Goal: Feedback & Contribution: Submit feedback/report problem

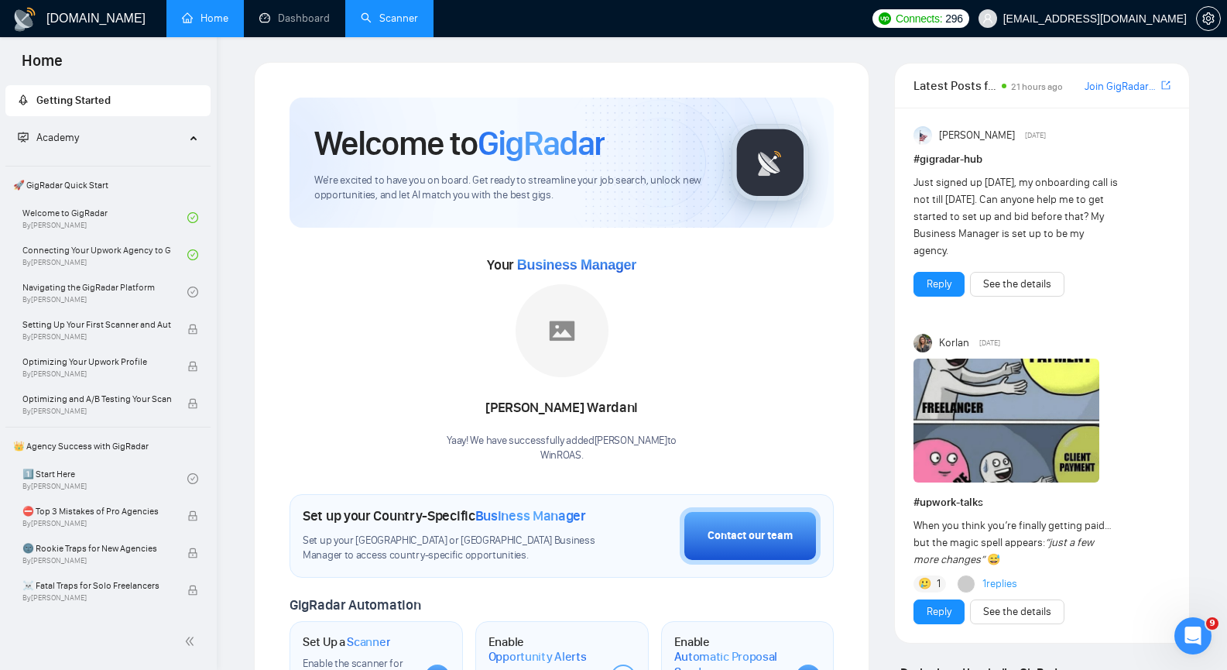
click at [386, 22] on link "Scanner" at bounding box center [389, 18] width 57 height 13
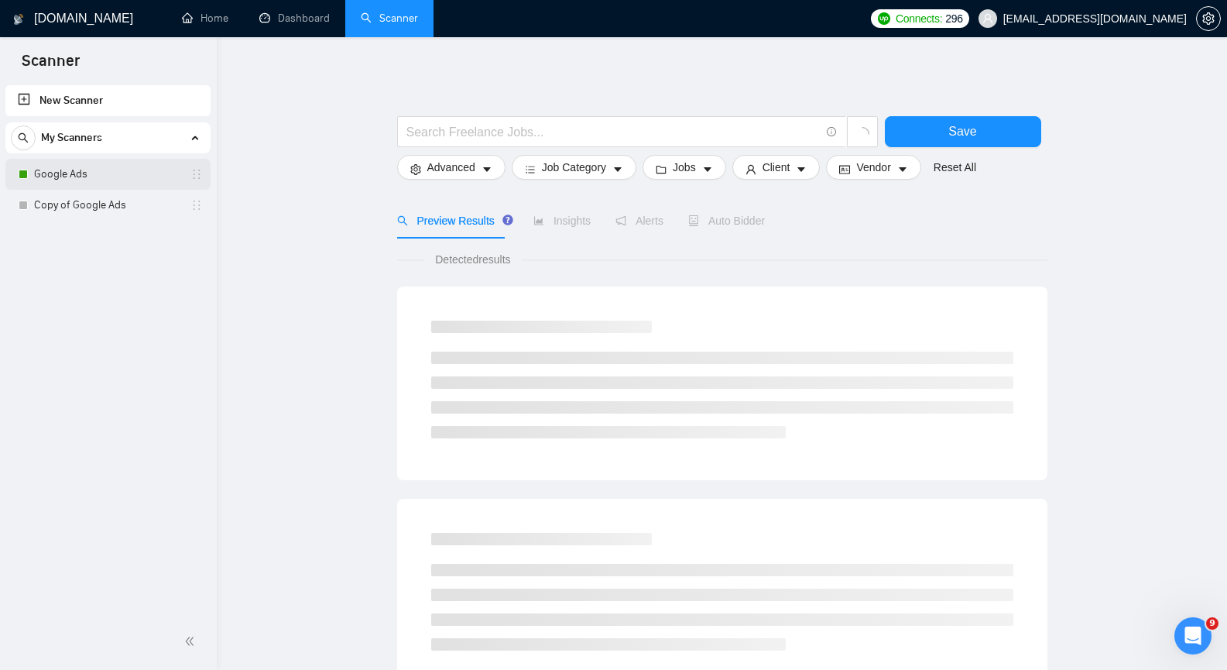
click at [80, 172] on link "Google Ads" at bounding box center [107, 174] width 147 height 31
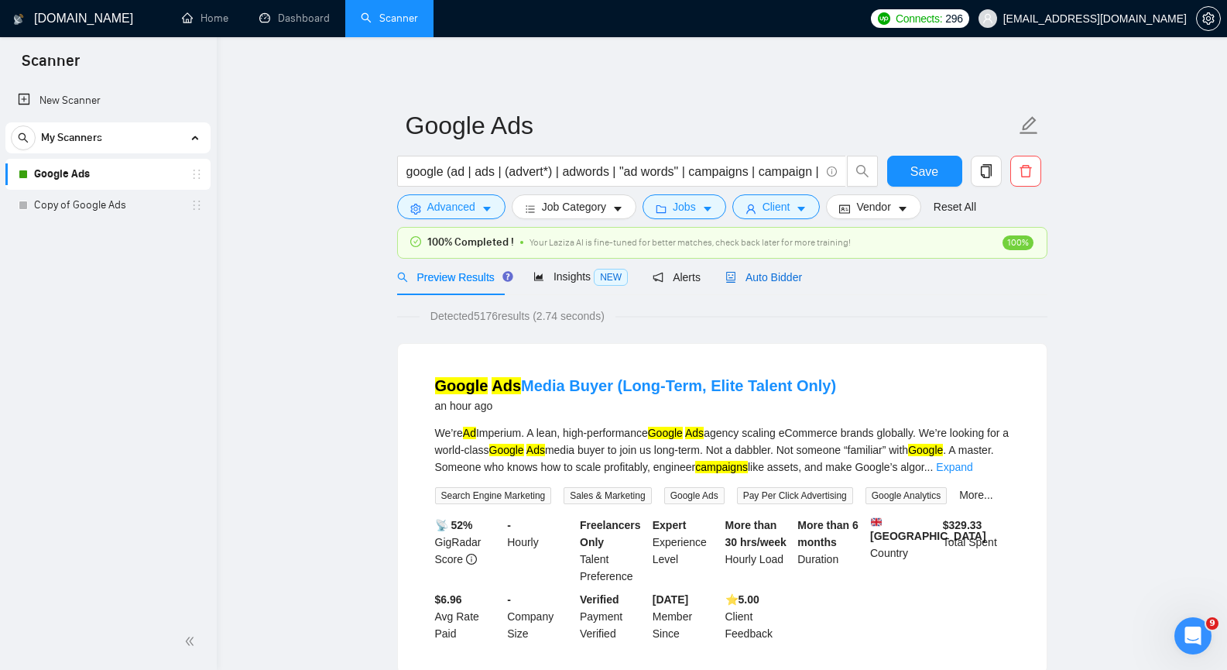
click at [769, 280] on span "Auto Bidder" at bounding box center [764, 277] width 77 height 12
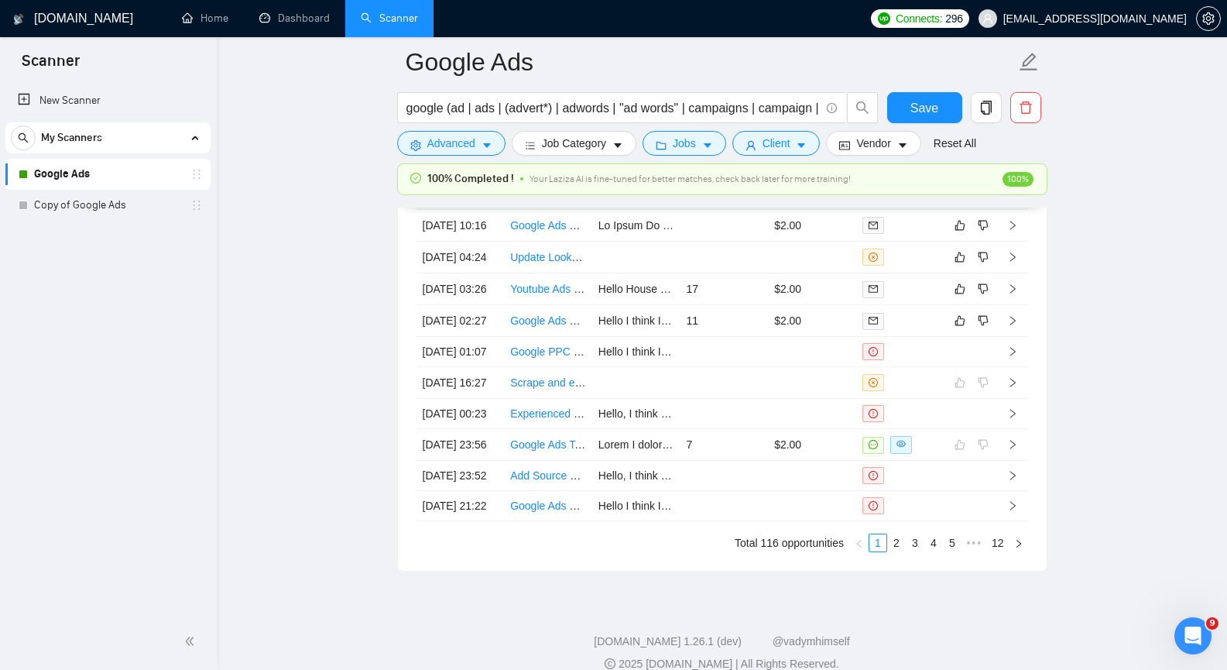
scroll to position [3949, 0]
click at [1013, 324] on icon "right" at bounding box center [1012, 319] width 11 height 11
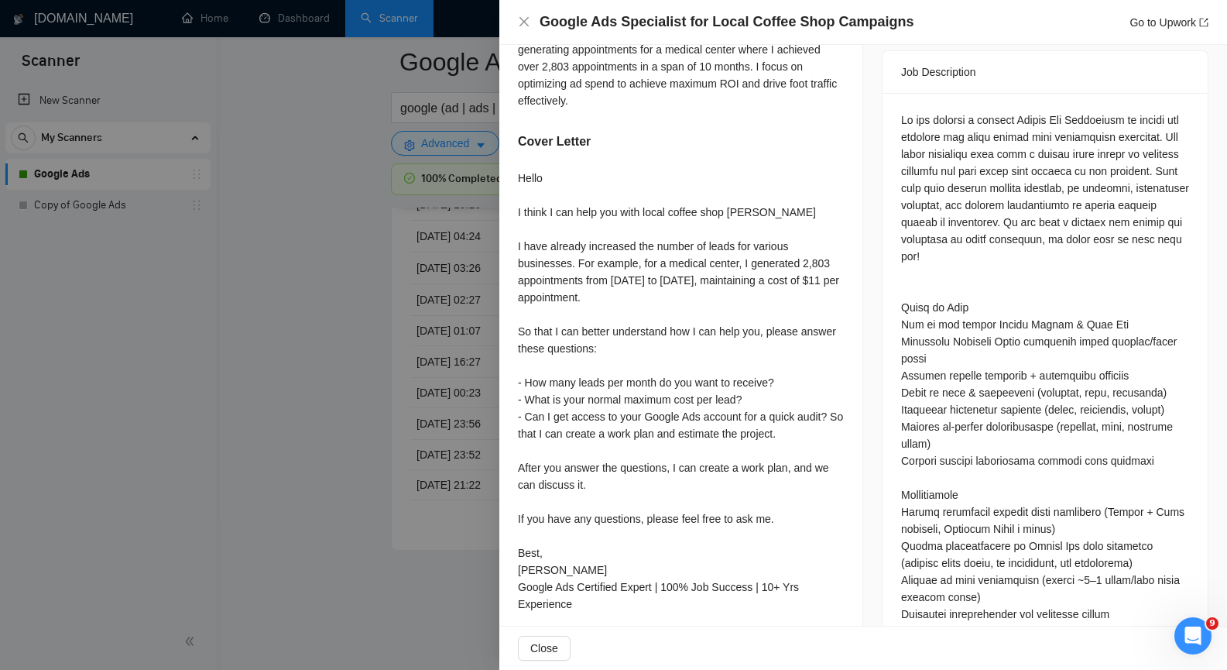
scroll to position [644, 0]
click at [534, 652] on span "Close" at bounding box center [544, 648] width 28 height 17
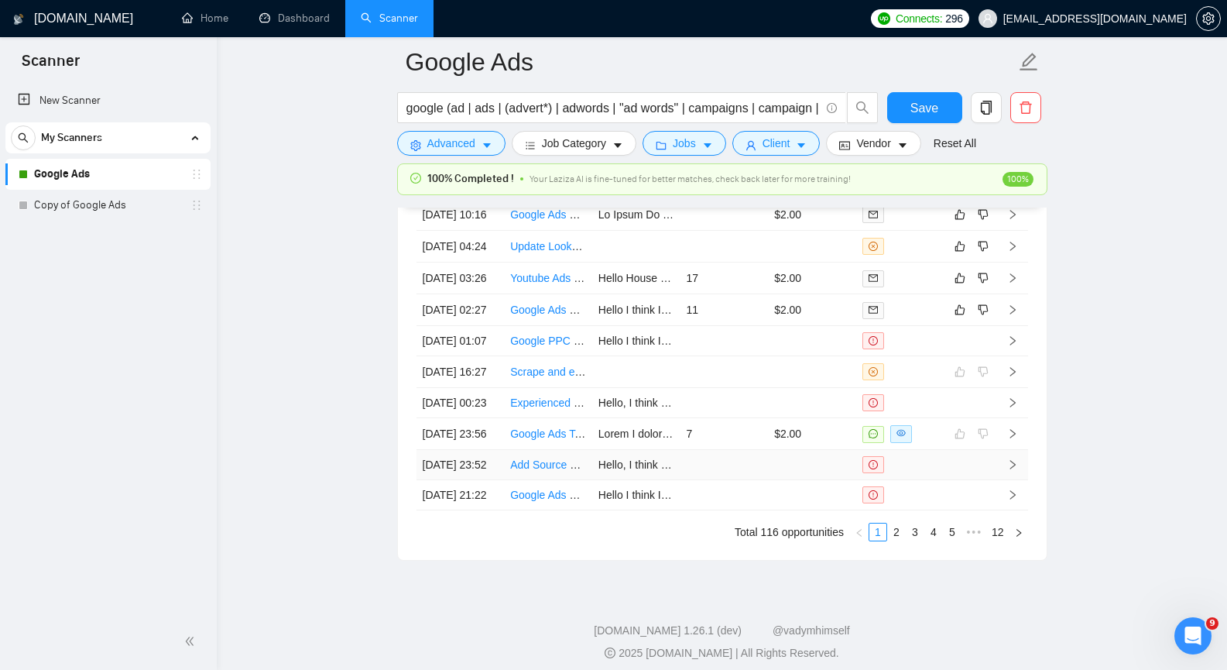
scroll to position [3949, 0]
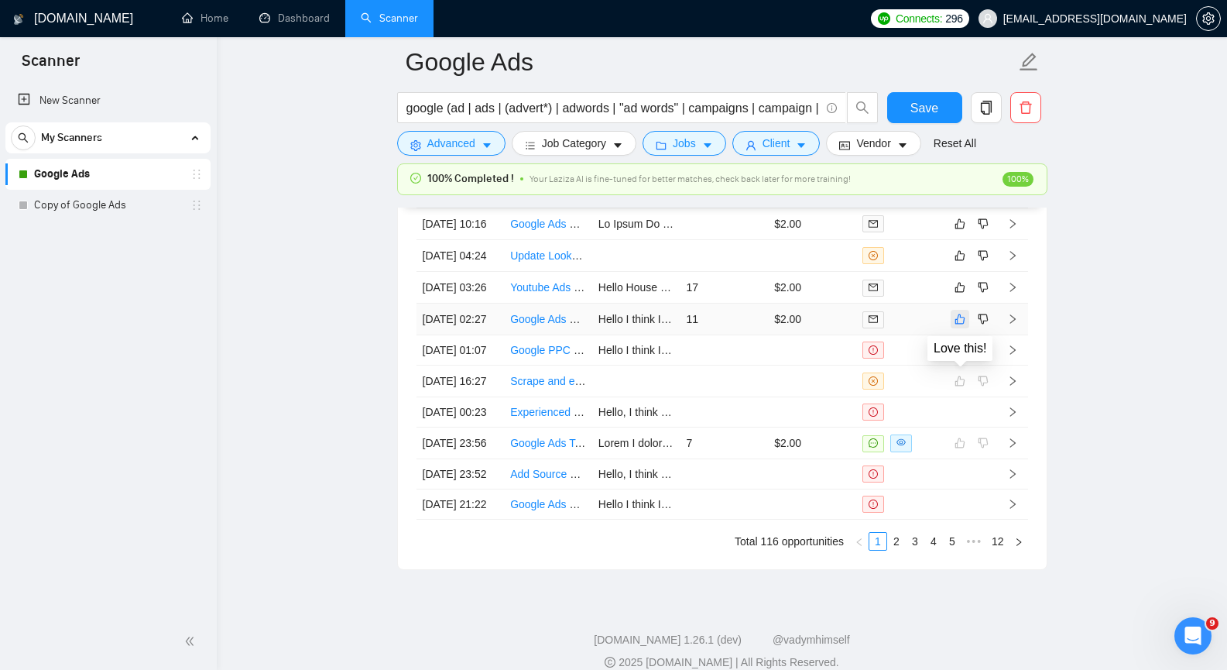
click at [959, 325] on icon "like" at bounding box center [960, 319] width 11 height 12
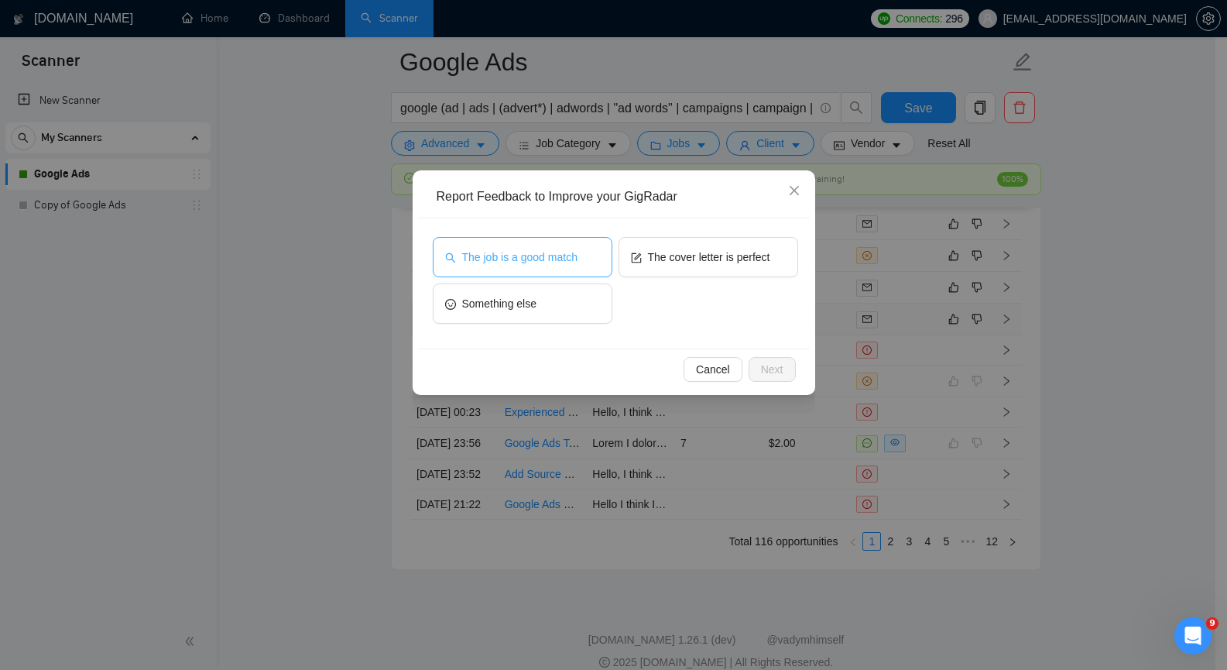
click at [588, 259] on button "The job is a good match" at bounding box center [523, 257] width 180 height 40
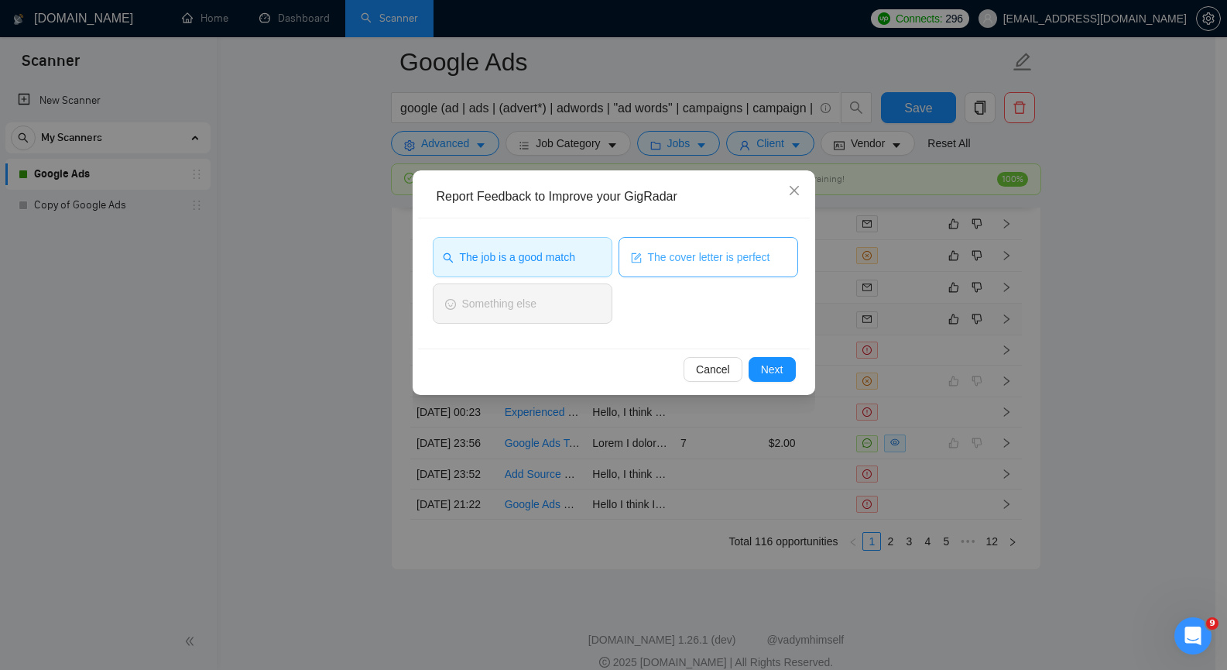
click at [645, 256] on button "The cover letter is perfect" at bounding box center [709, 257] width 180 height 40
click at [777, 368] on span "Next" at bounding box center [772, 369] width 22 height 17
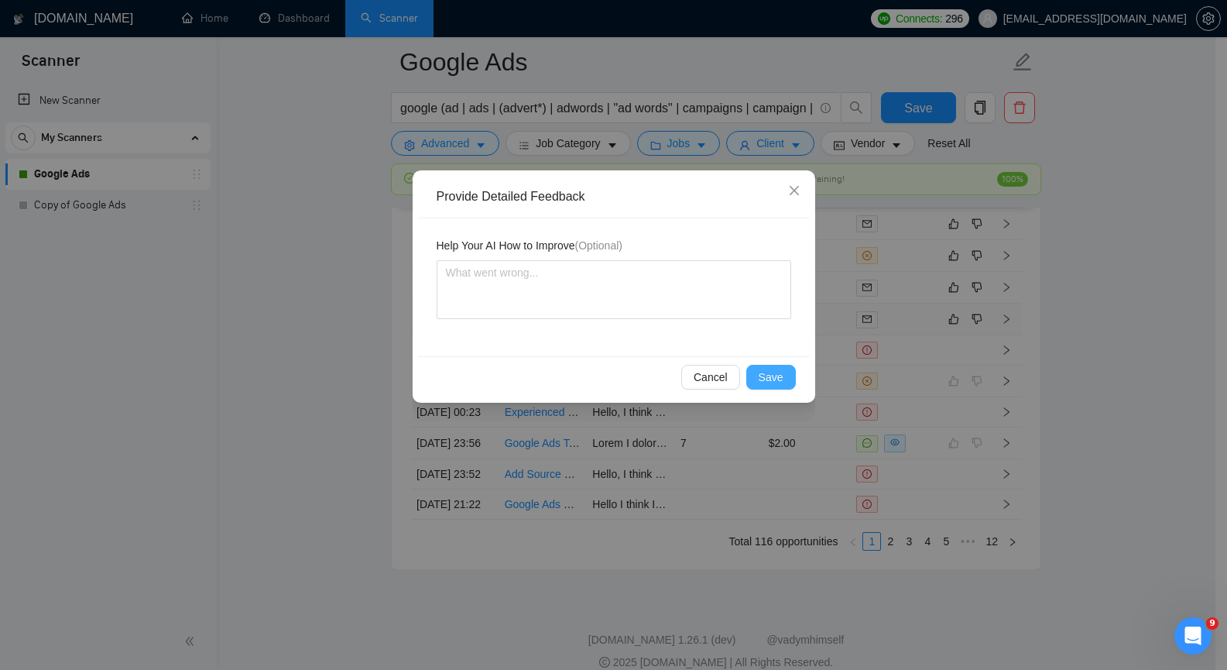
click at [771, 384] on span "Save" at bounding box center [771, 377] width 25 height 17
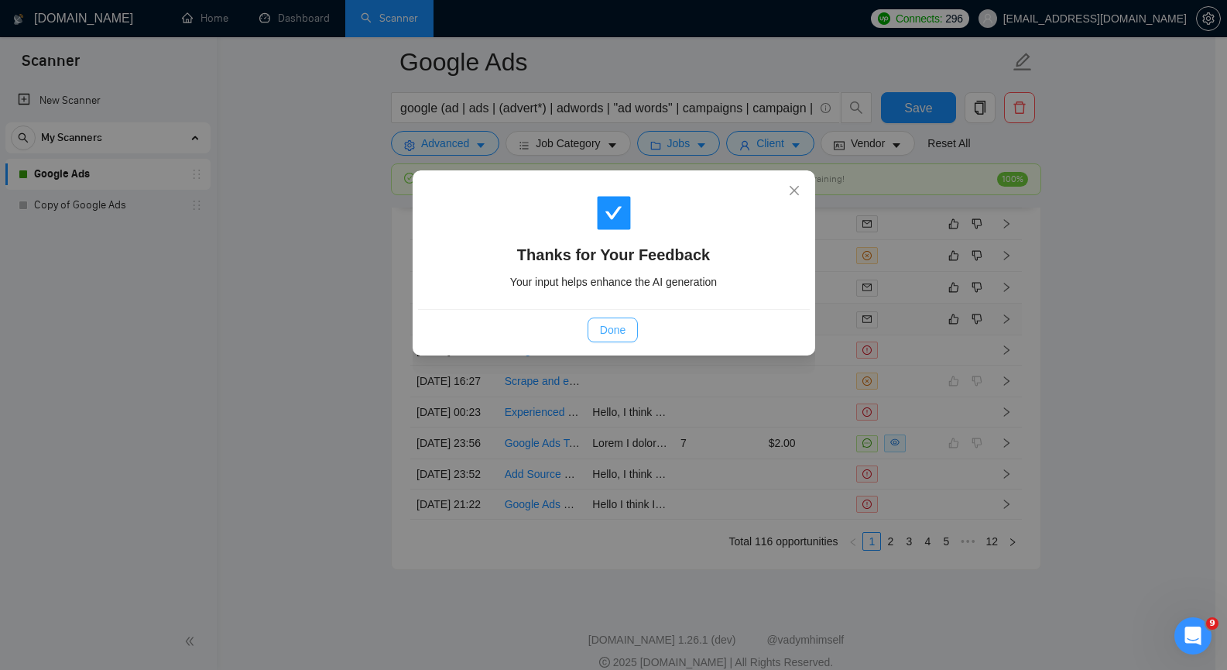
click at [605, 329] on span "Done" at bounding box center [613, 329] width 26 height 17
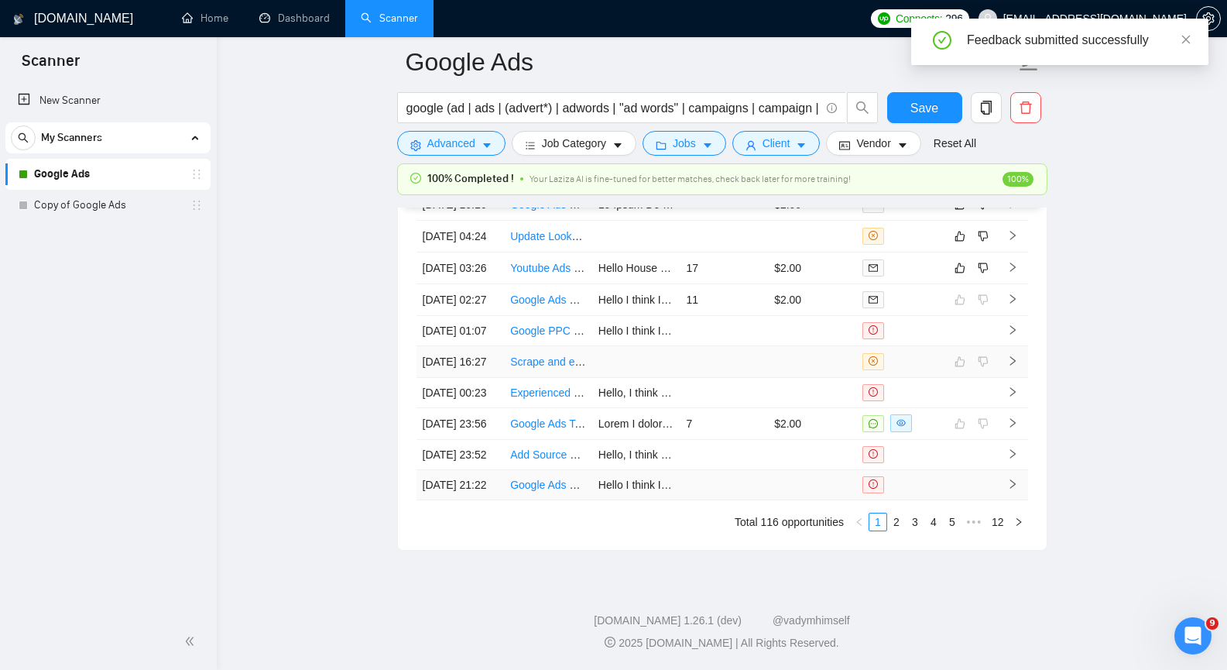
scroll to position [3795, 0]
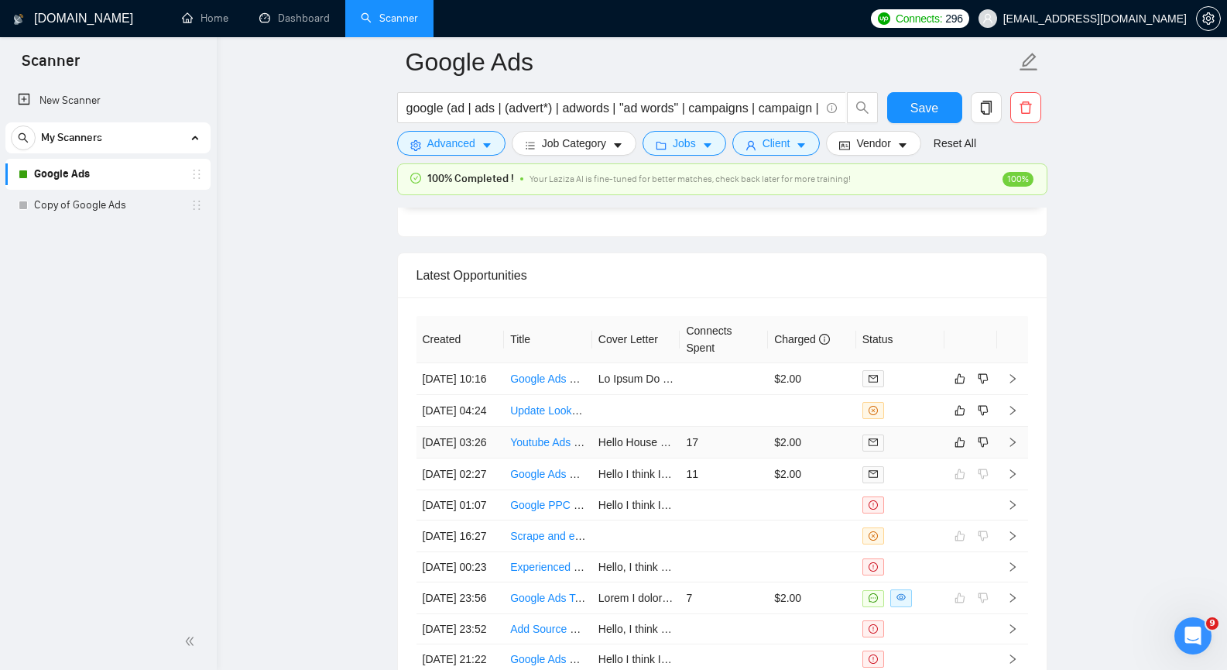
click at [1014, 448] on icon "right" at bounding box center [1012, 442] width 11 height 11
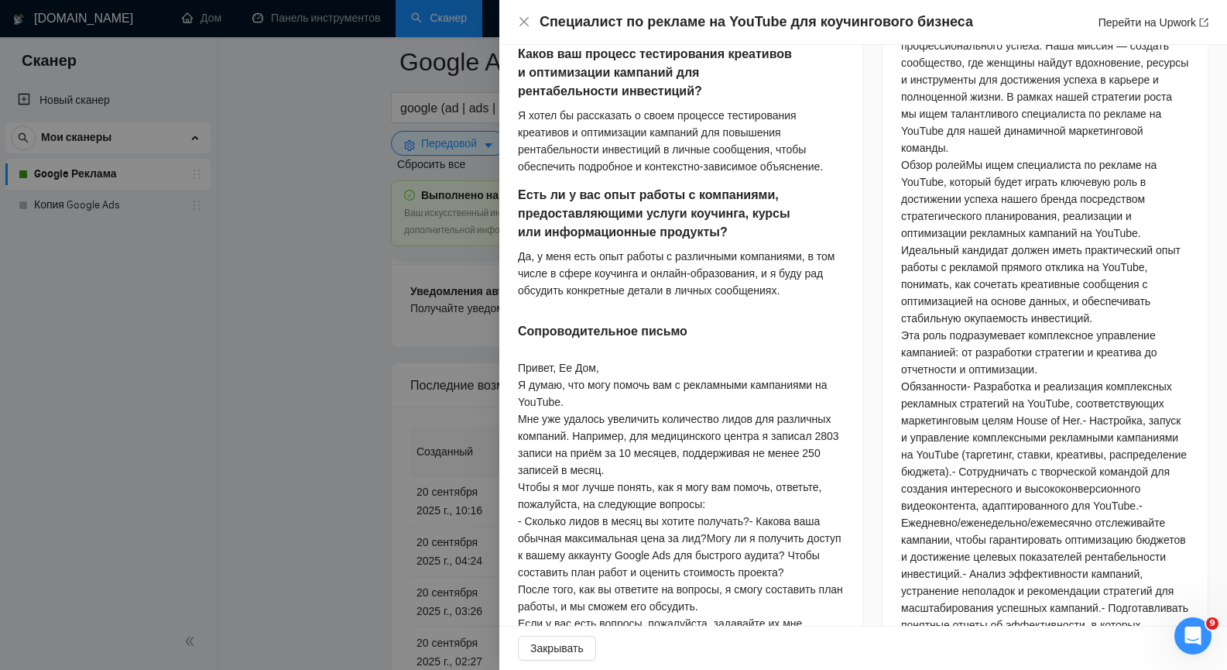
scroll to position [968, 0]
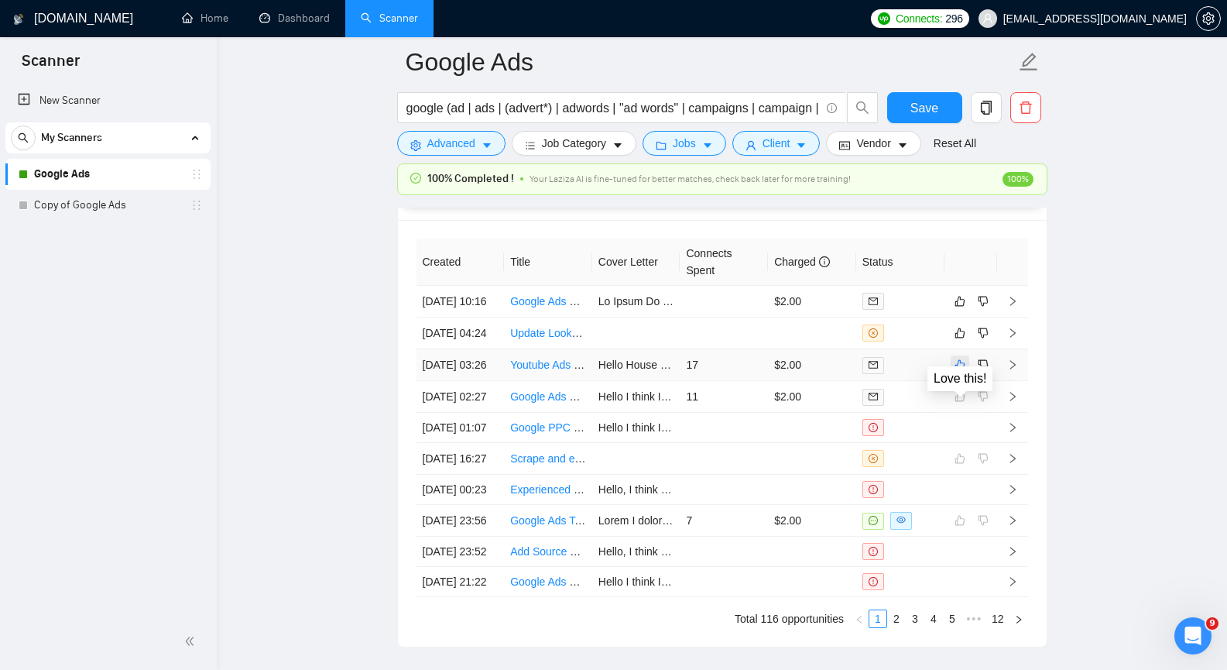
click at [955, 371] on icon "like" at bounding box center [960, 365] width 11 height 12
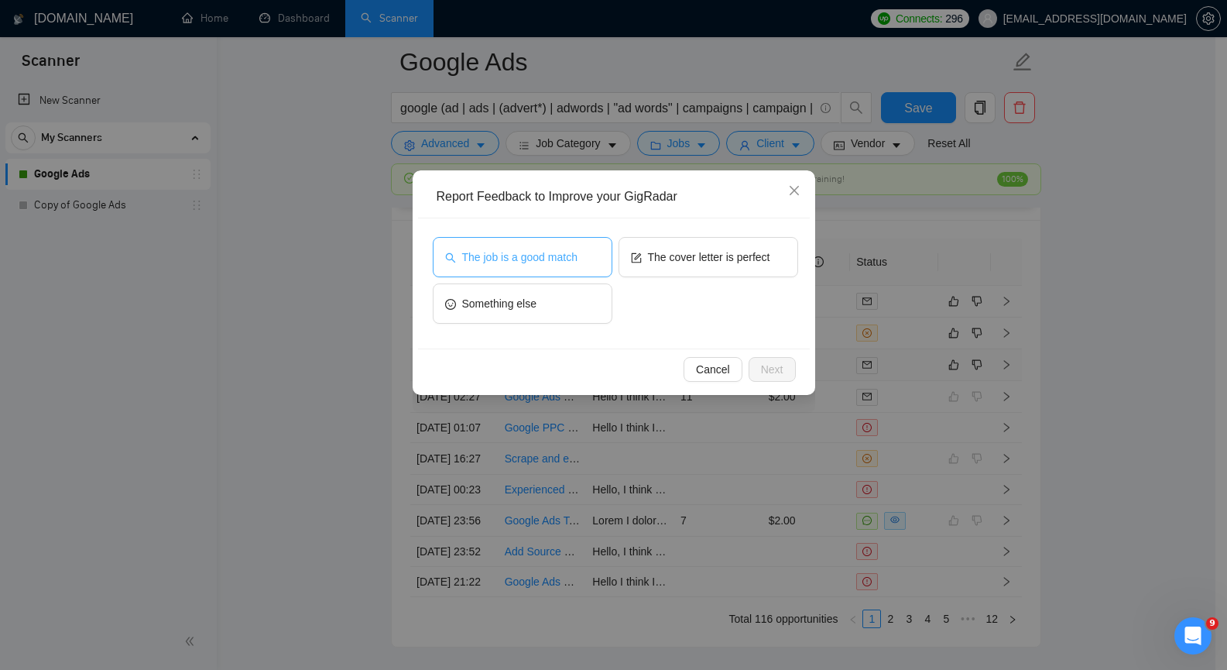
click at [570, 247] on button "The job is a good match" at bounding box center [523, 257] width 180 height 40
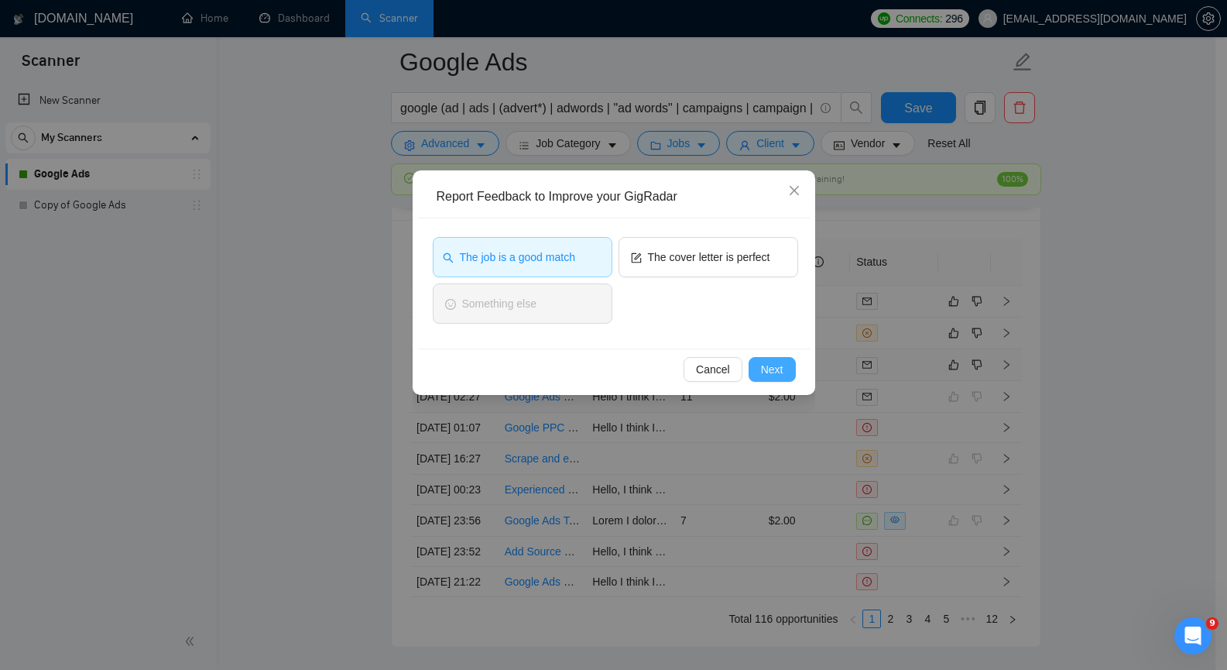
click at [783, 366] on span "Next" at bounding box center [772, 369] width 22 height 17
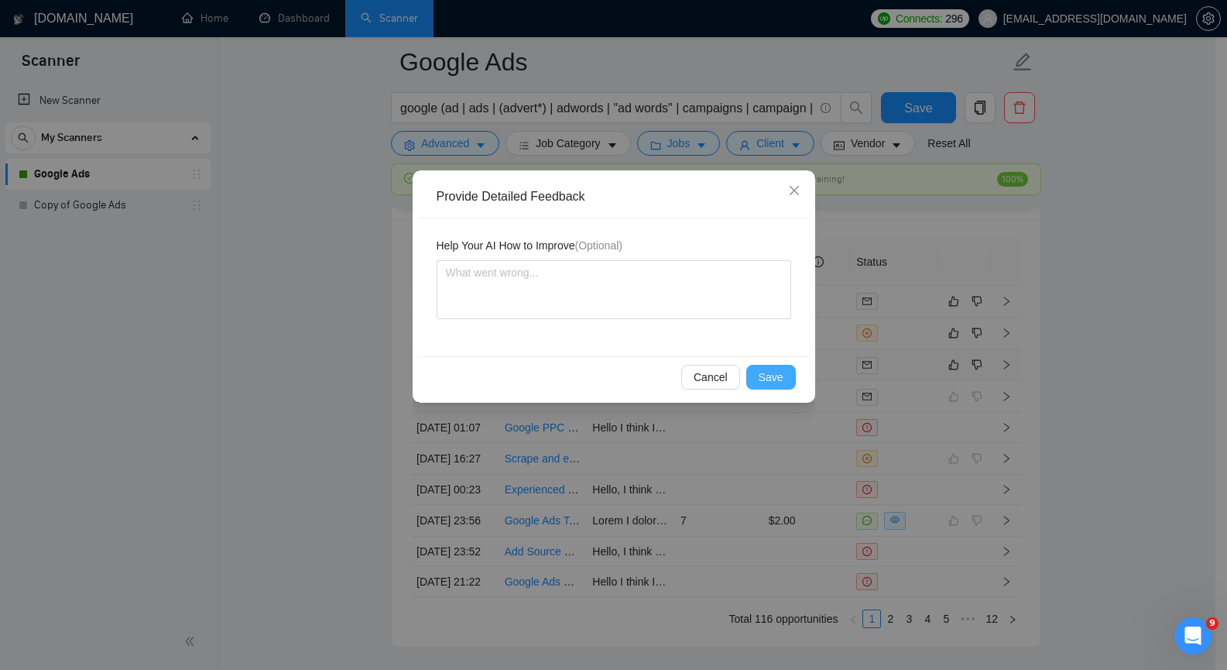
click at [778, 374] on span "Save" at bounding box center [771, 377] width 25 height 17
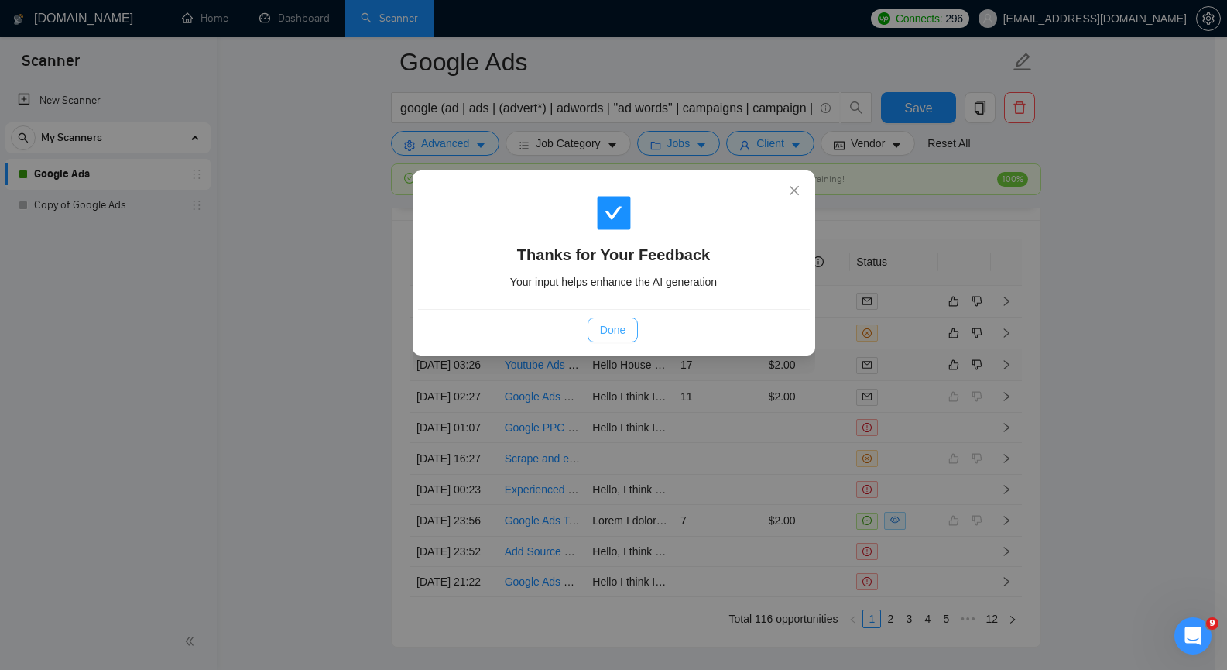
click at [596, 328] on button "Done" at bounding box center [613, 330] width 50 height 25
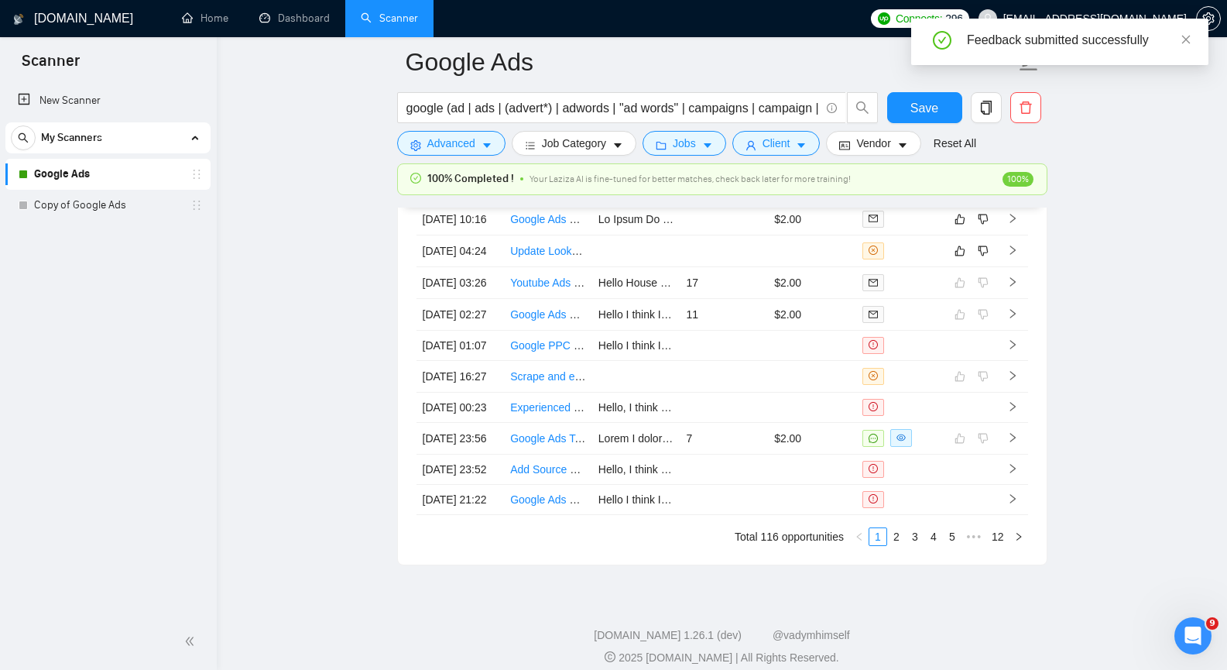
scroll to position [3717, 0]
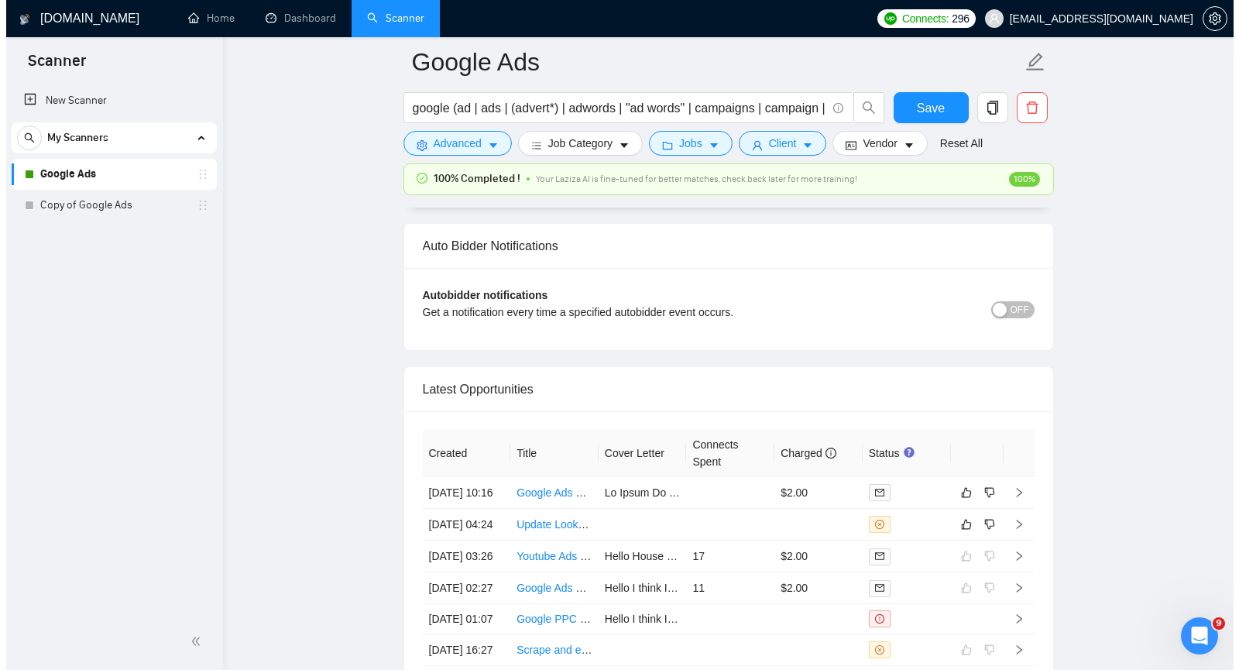
scroll to position [3682, 0]
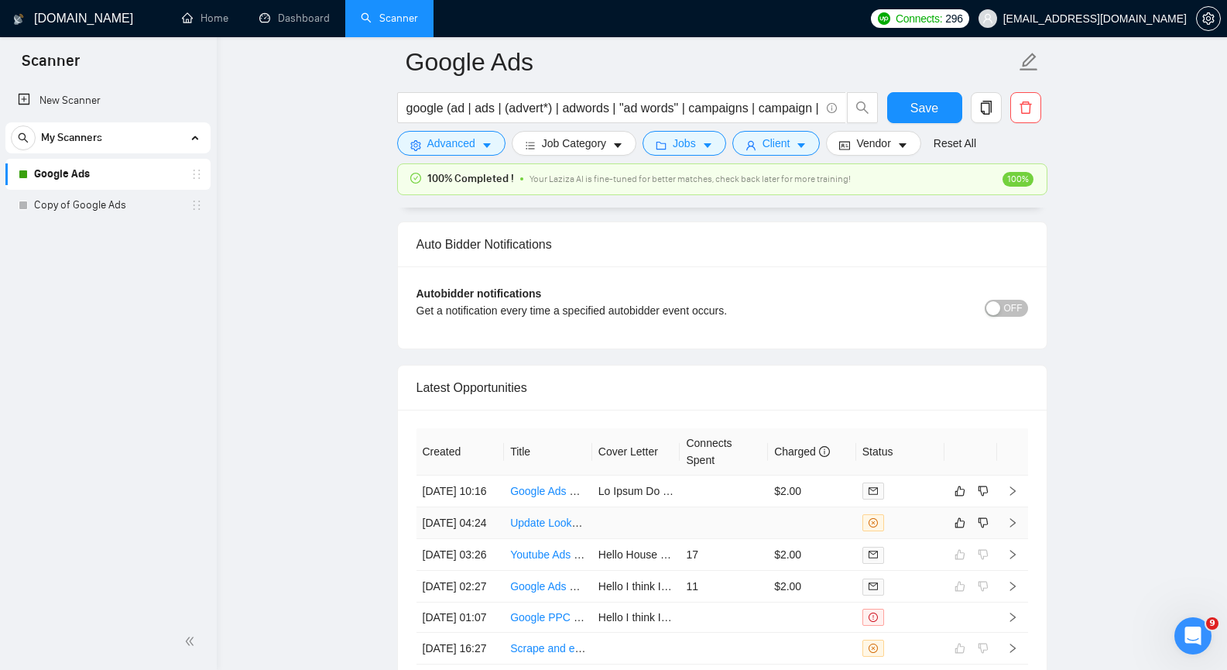
click at [1016, 528] on icon "right" at bounding box center [1012, 522] width 11 height 11
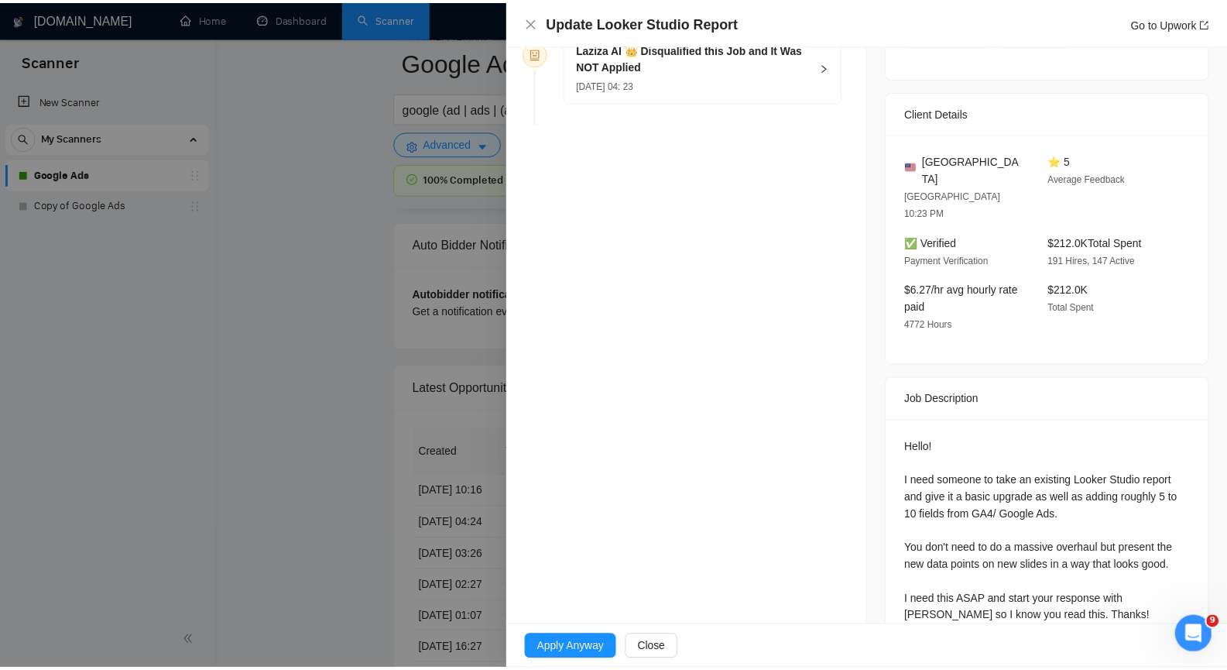
scroll to position [301, 0]
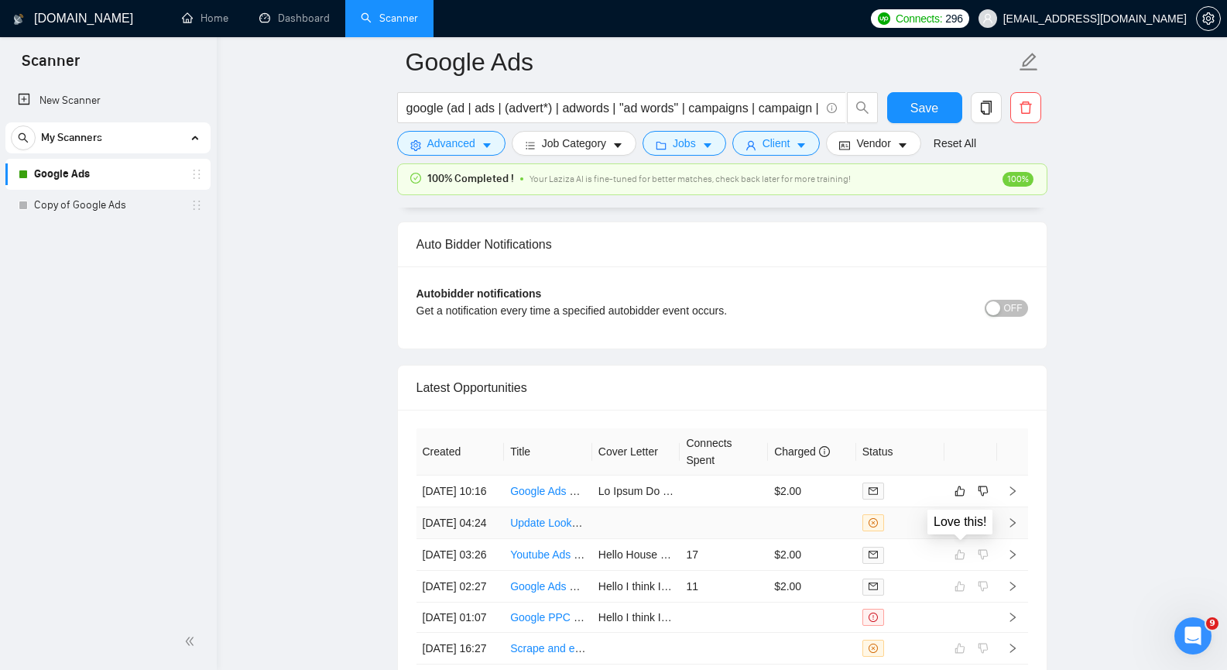
click at [960, 529] on icon "like" at bounding box center [960, 523] width 11 height 12
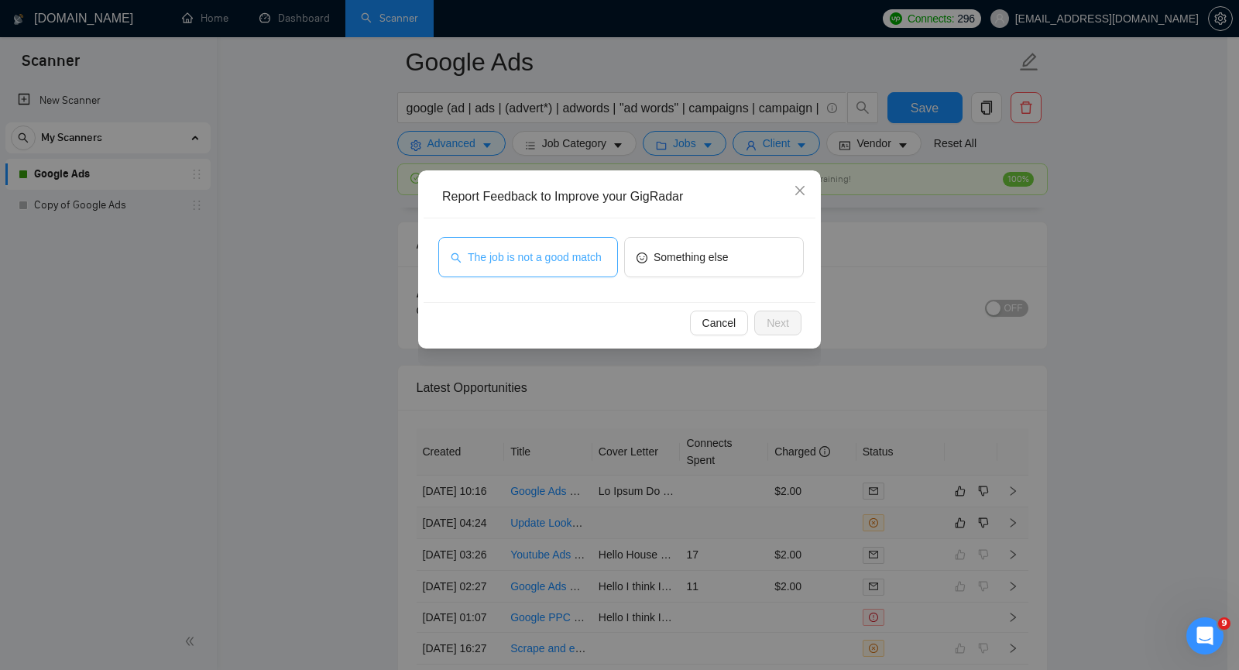
click at [502, 259] on span "The job is not a good match" at bounding box center [535, 257] width 134 height 17
click at [778, 319] on span "Next" at bounding box center [778, 322] width 22 height 17
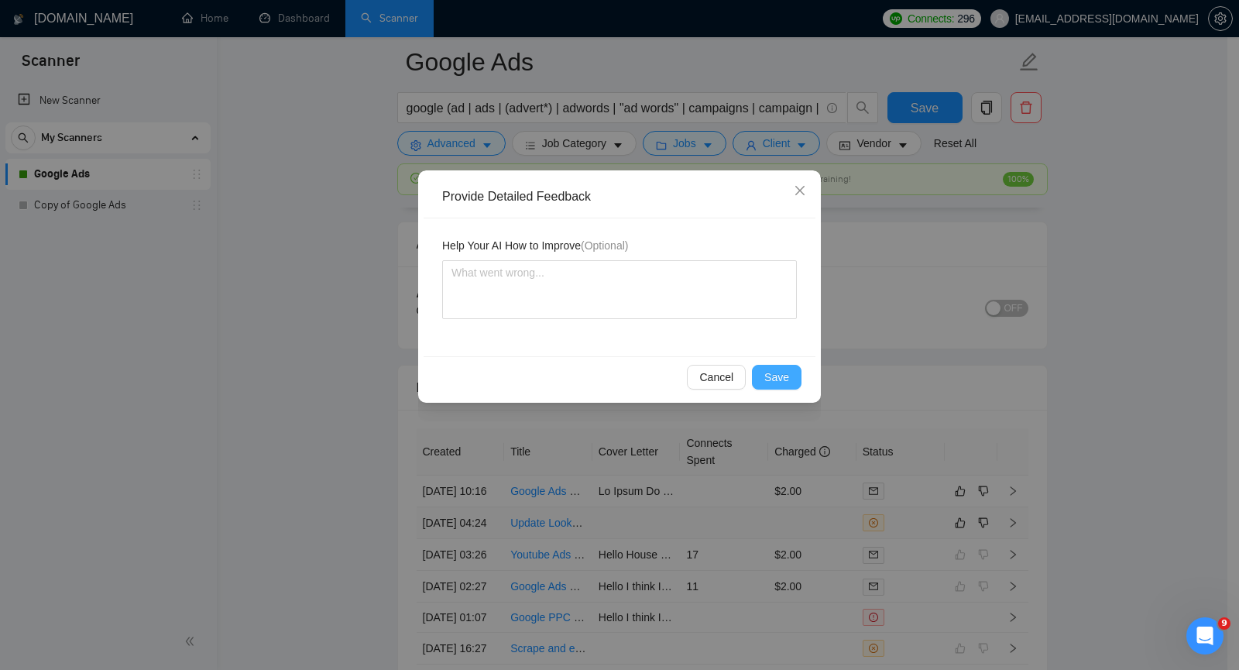
click at [784, 376] on span "Save" at bounding box center [776, 377] width 25 height 17
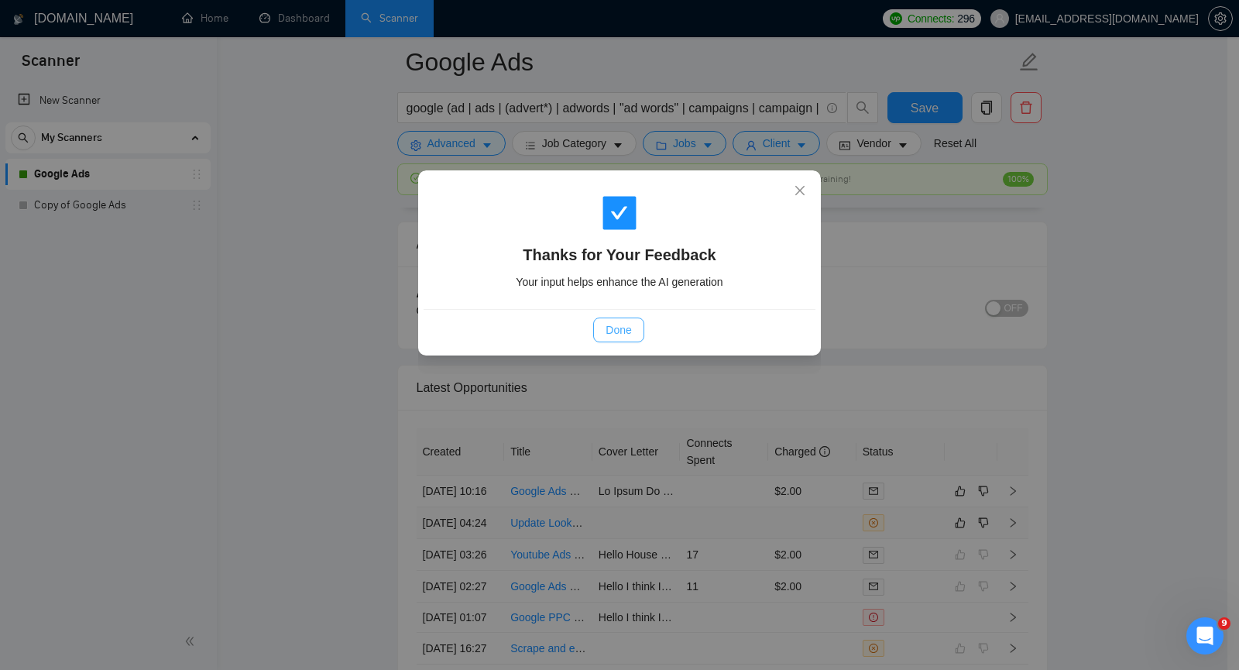
click at [620, 338] on button "Done" at bounding box center [618, 330] width 50 height 25
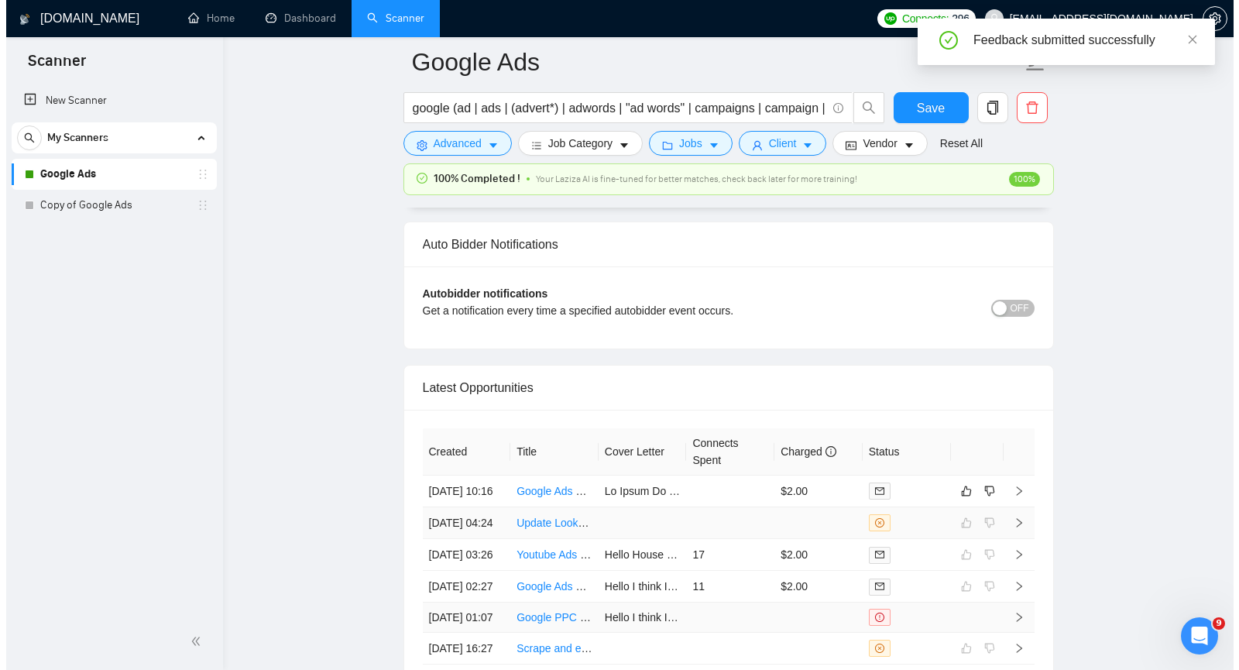
scroll to position [3760, 0]
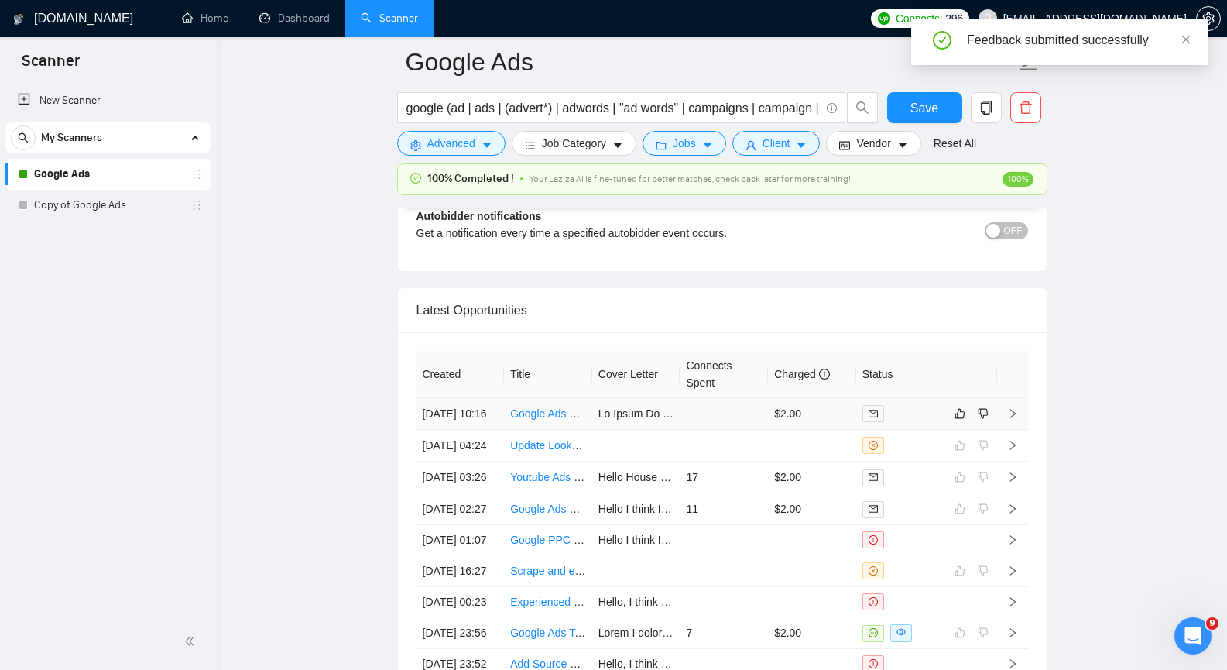
click at [1014, 419] on icon "right" at bounding box center [1012, 413] width 11 height 11
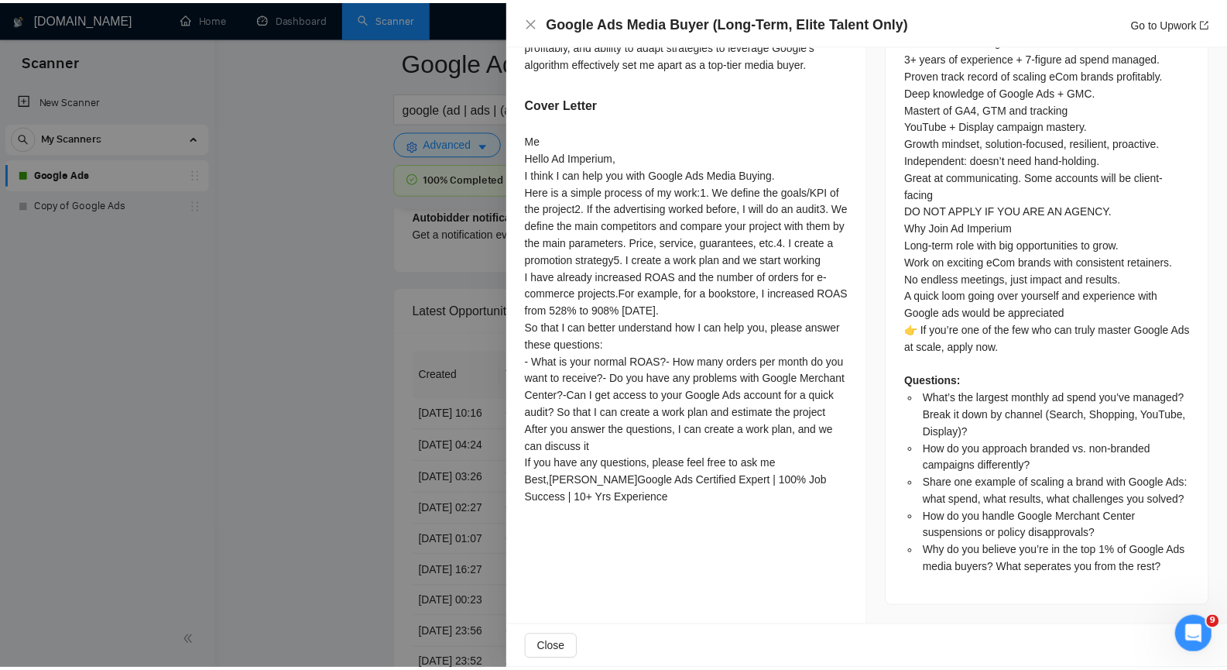
scroll to position [1159, 0]
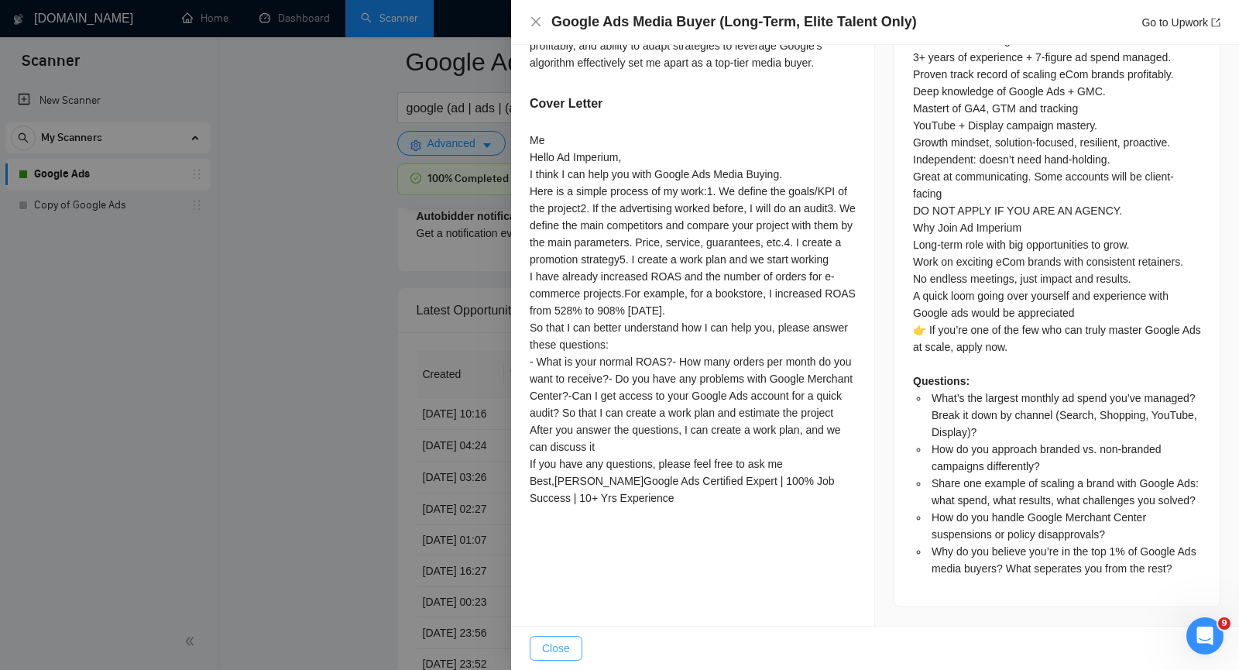
drag, startPoint x: 560, startPoint y: 654, endPoint x: 618, endPoint y: 599, distance: 80.5
click at [560, 654] on span "Close" at bounding box center [556, 648] width 28 height 17
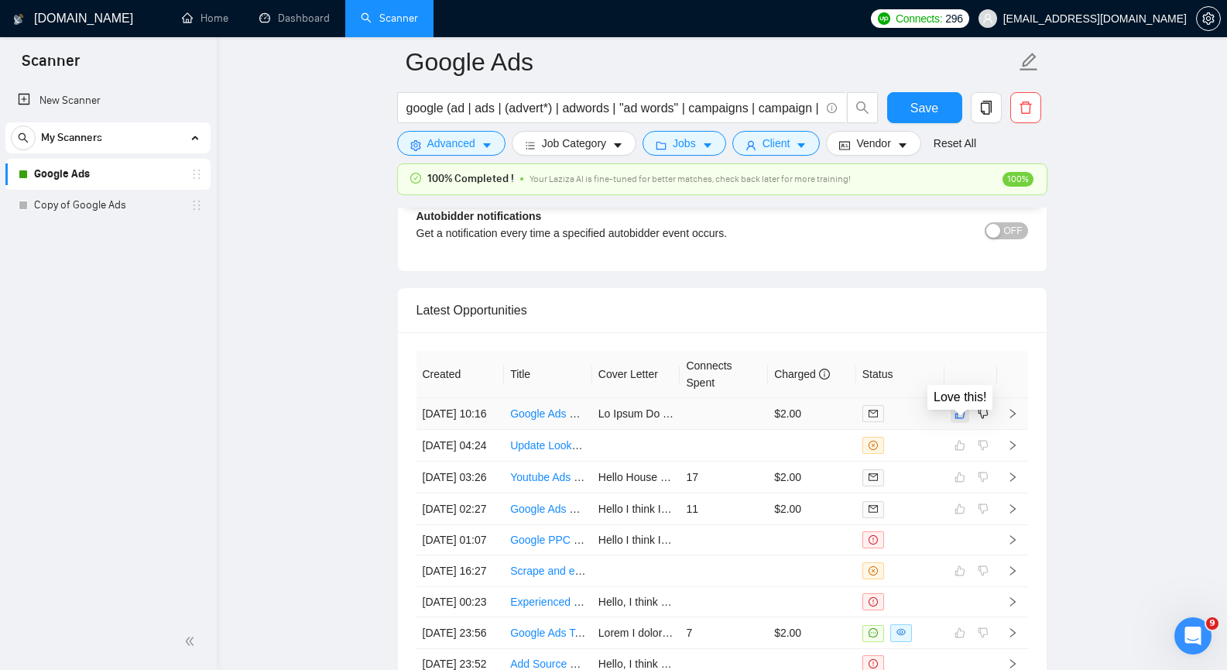
click at [961, 420] on icon "like" at bounding box center [960, 413] width 11 height 12
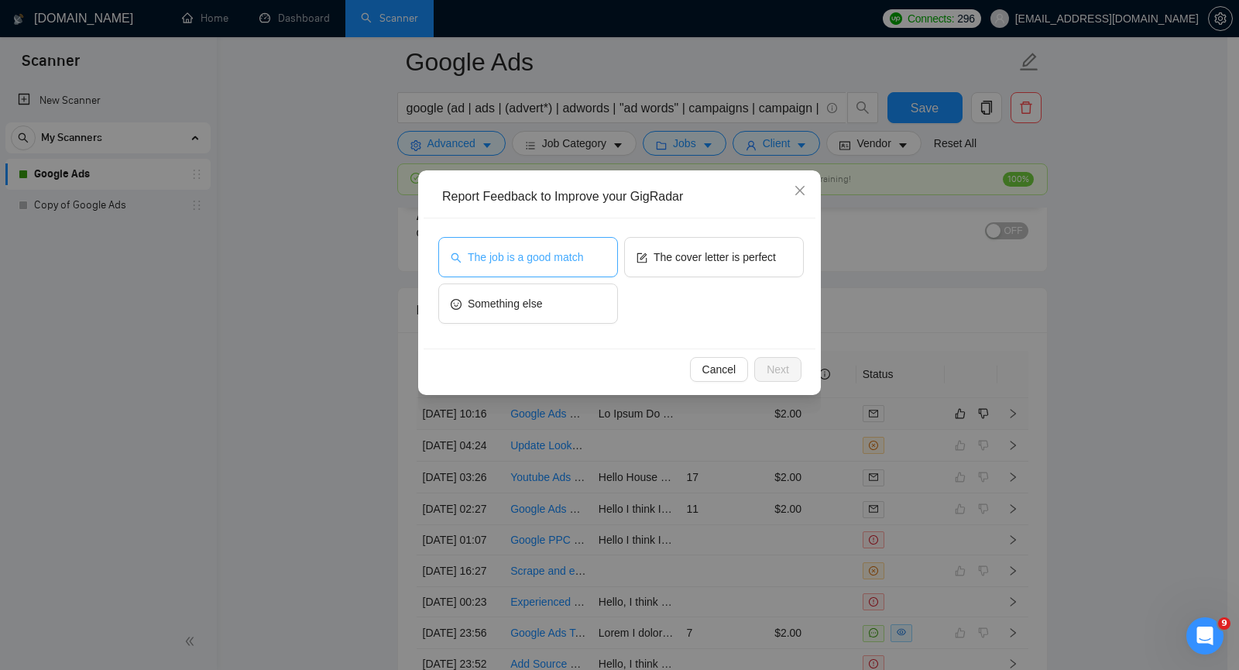
click at [520, 261] on span "The job is a good match" at bounding box center [525, 257] width 115 height 17
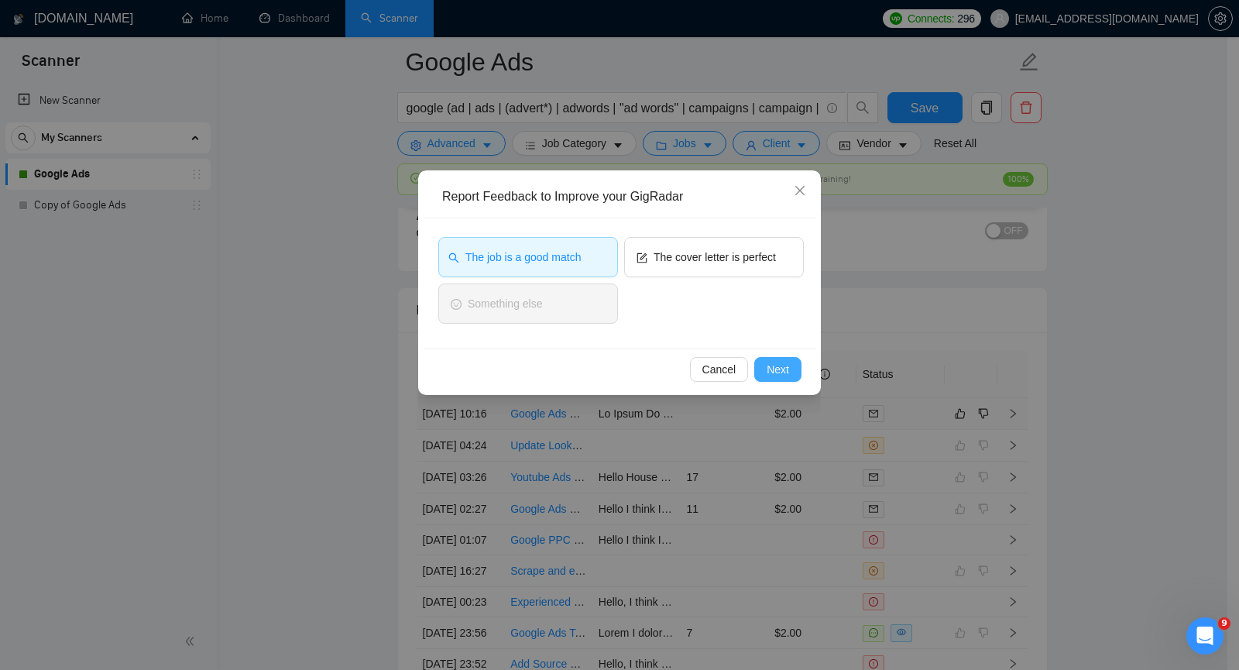
click at [781, 369] on span "Next" at bounding box center [778, 369] width 22 height 17
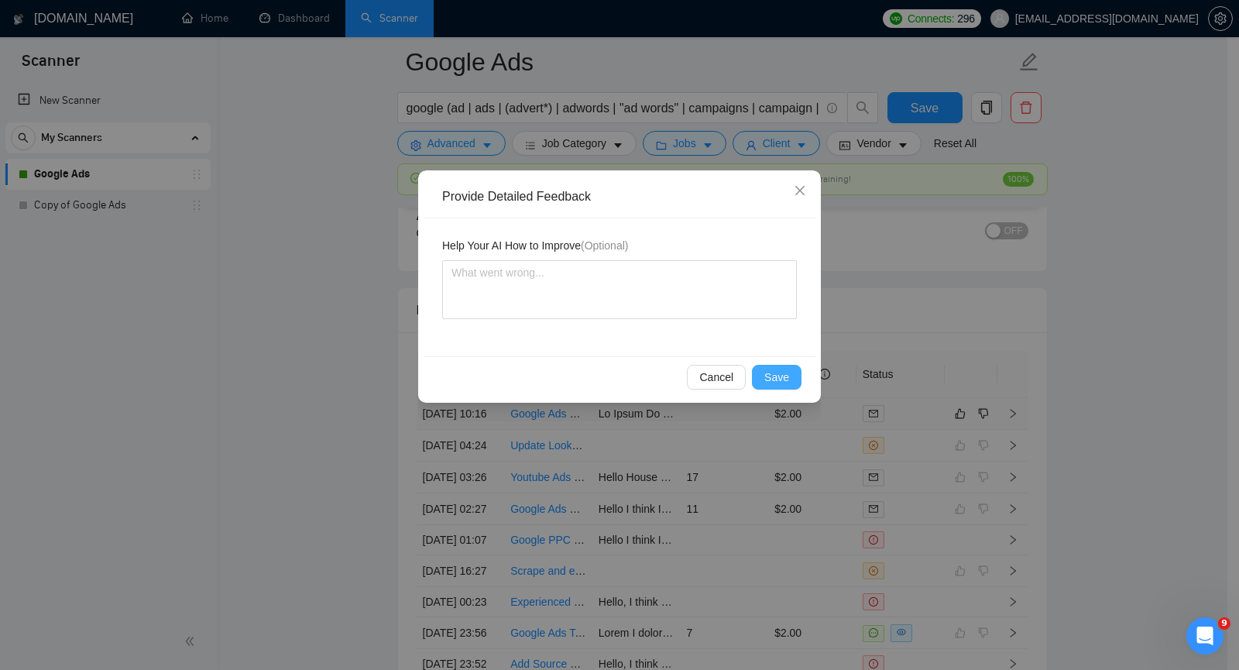
click at [783, 374] on span "Save" at bounding box center [776, 377] width 25 height 17
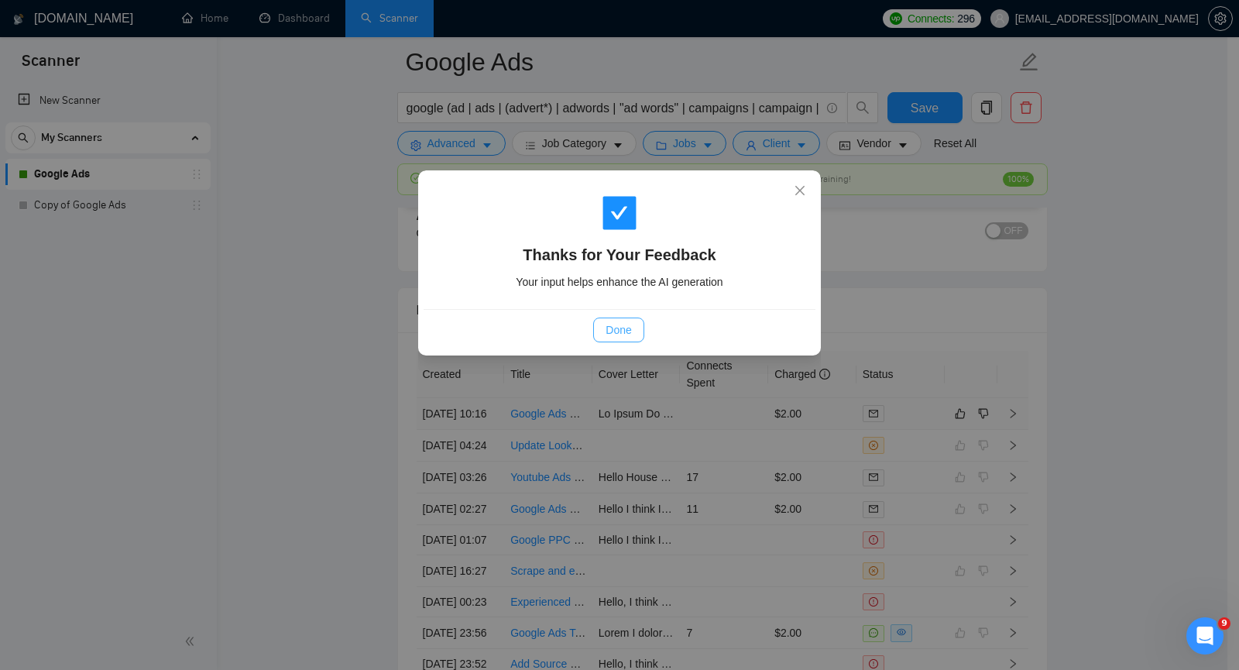
click at [612, 328] on span "Done" at bounding box center [619, 329] width 26 height 17
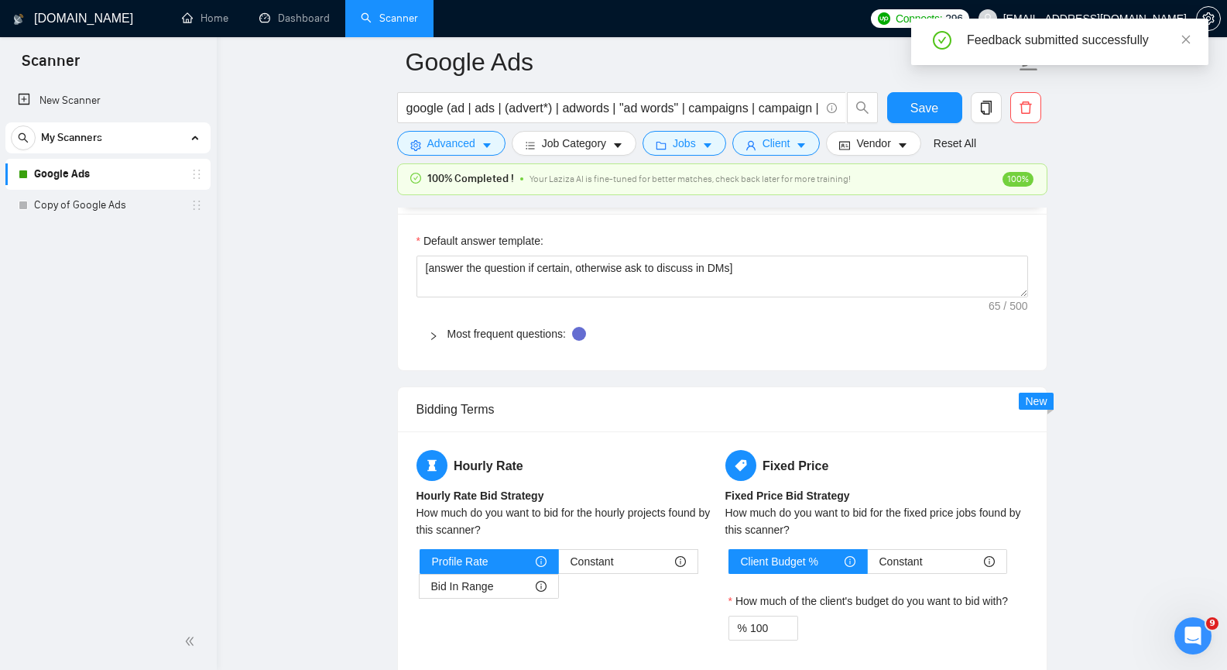
scroll to position [2211, 0]
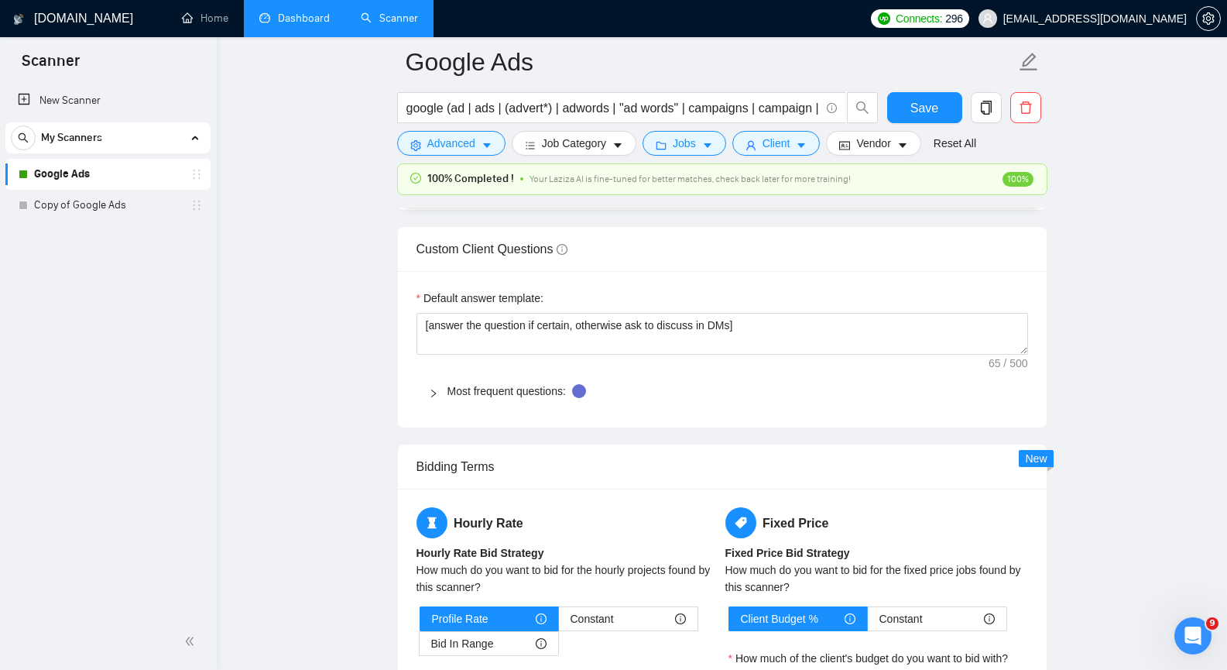
click at [306, 20] on link "Dashboard" at bounding box center [294, 18] width 70 height 13
